Goal: Information Seeking & Learning: Learn about a topic

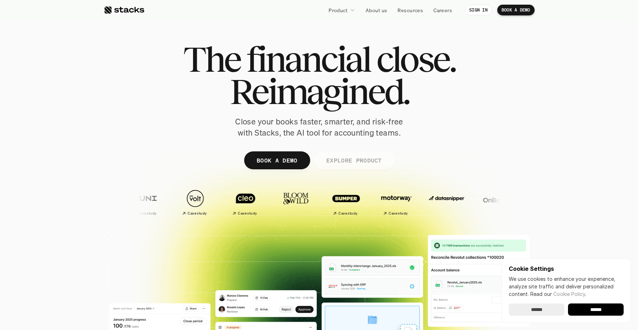
click at [356, 155] on p "EXPLORE PRODUCT" at bounding box center [354, 160] width 56 height 10
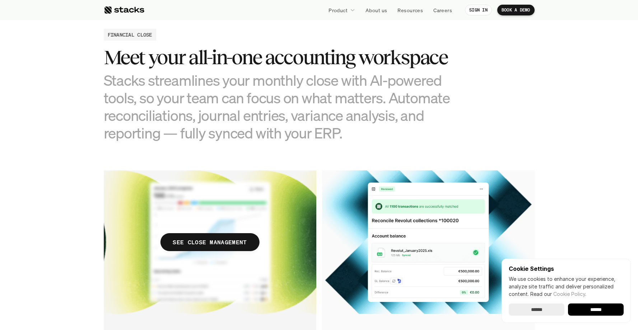
scroll to position [795, 0]
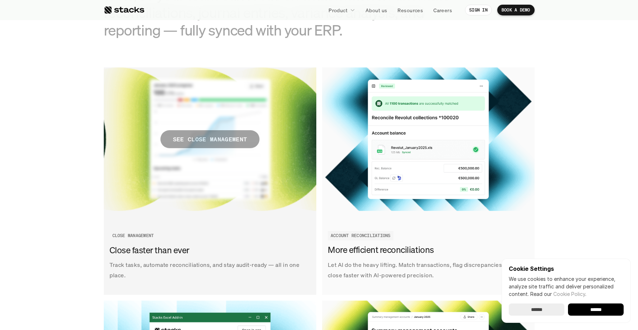
click at [227, 139] on p "SEE CLOSE MANAGEMENT" at bounding box center [210, 139] width 74 height 10
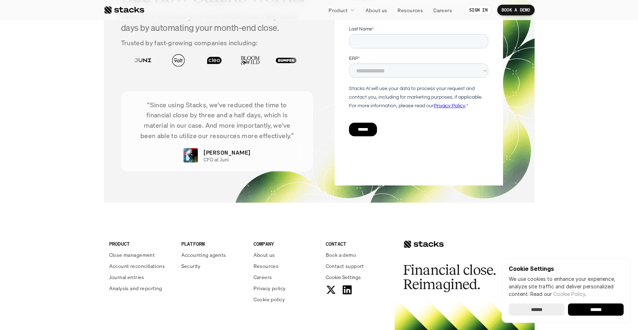
scroll to position [1547, 0]
